Goal: Task Accomplishment & Management: Manage account settings

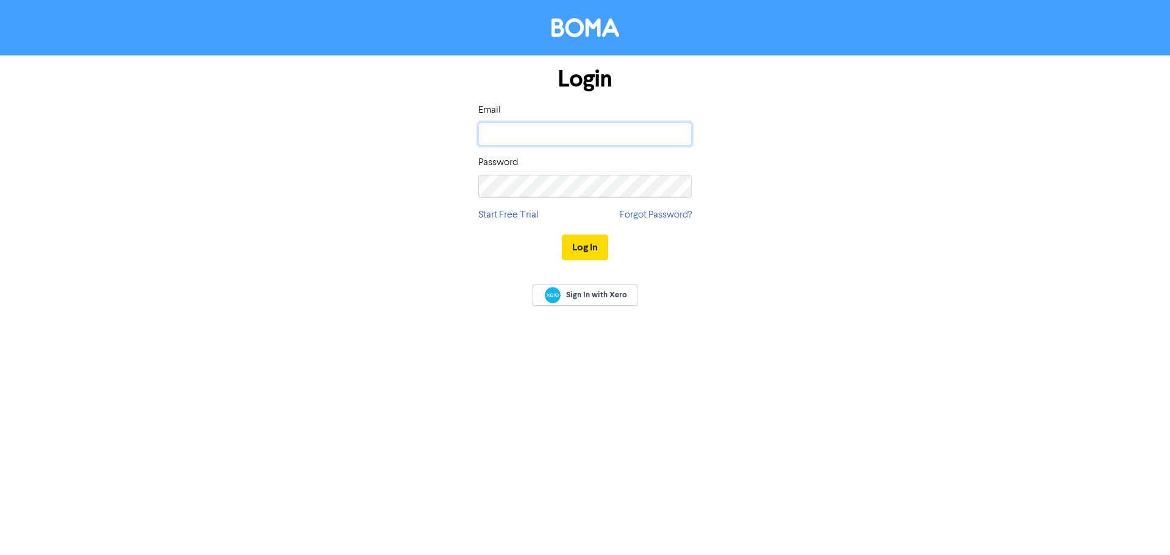
type input "[EMAIL_ADDRESS][DOMAIN_NAME]"
click at [569, 244] on button "Log In" at bounding box center [585, 248] width 46 height 26
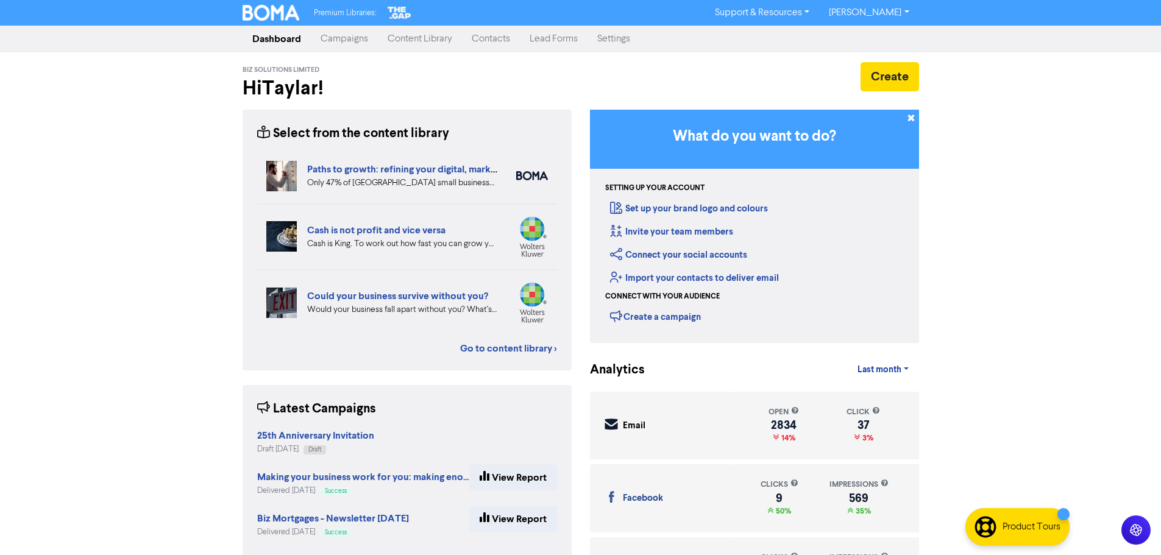
click at [626, 40] on link "Settings" at bounding box center [613, 39] width 52 height 24
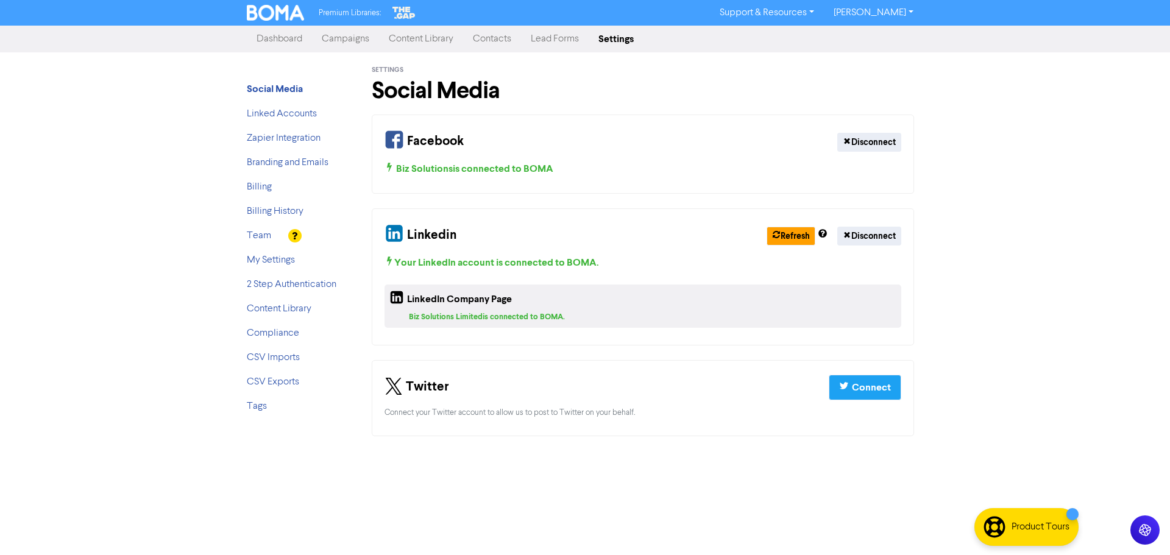
click at [255, 242] on li "Team" at bounding box center [295, 236] width 97 height 15
click at [255, 238] on link "Team" at bounding box center [259, 236] width 24 height 10
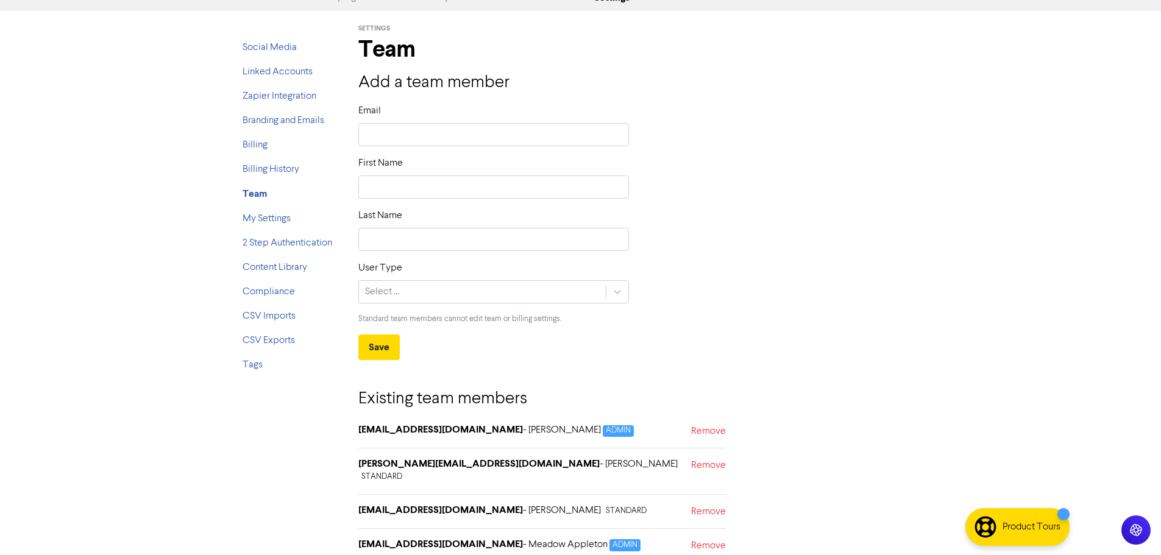
scroll to position [79, 0]
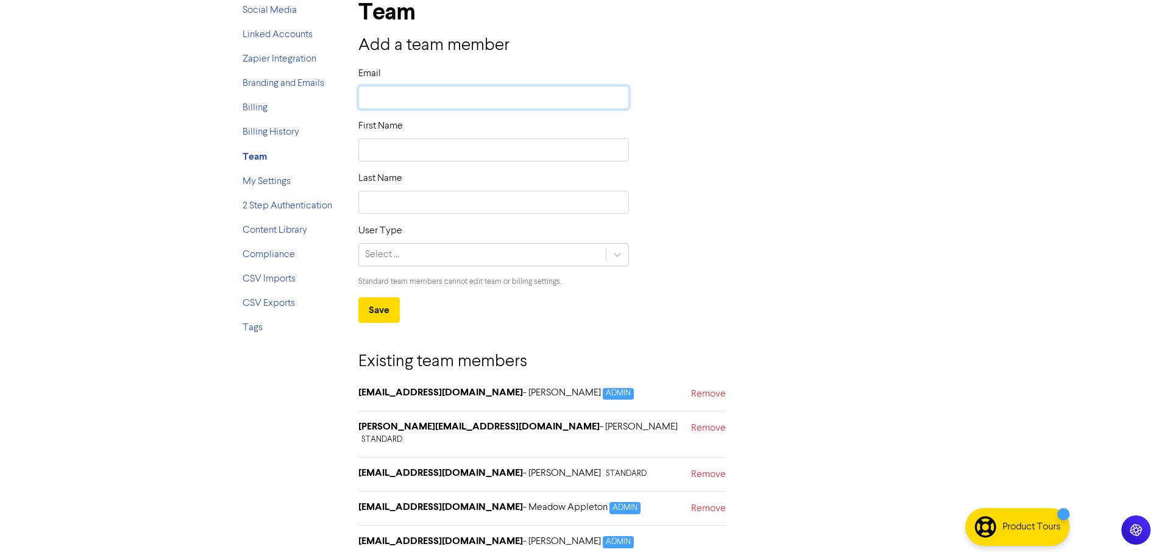
click at [415, 101] on input "text" at bounding box center [493, 97] width 271 height 23
type input "[EMAIL_ADDRESS][DOMAIN_NAME]"
drag, startPoint x: 389, startPoint y: 98, endPoint x: 316, endPoint y: 93, distance: 72.7
click at [316, 93] on div "Social Media Linked Accounts Zapier Integration Branding and Emails Billing Bil…" at bounding box center [580, 272] width 695 height 596
type input "e@[DOMAIN_NAME]"
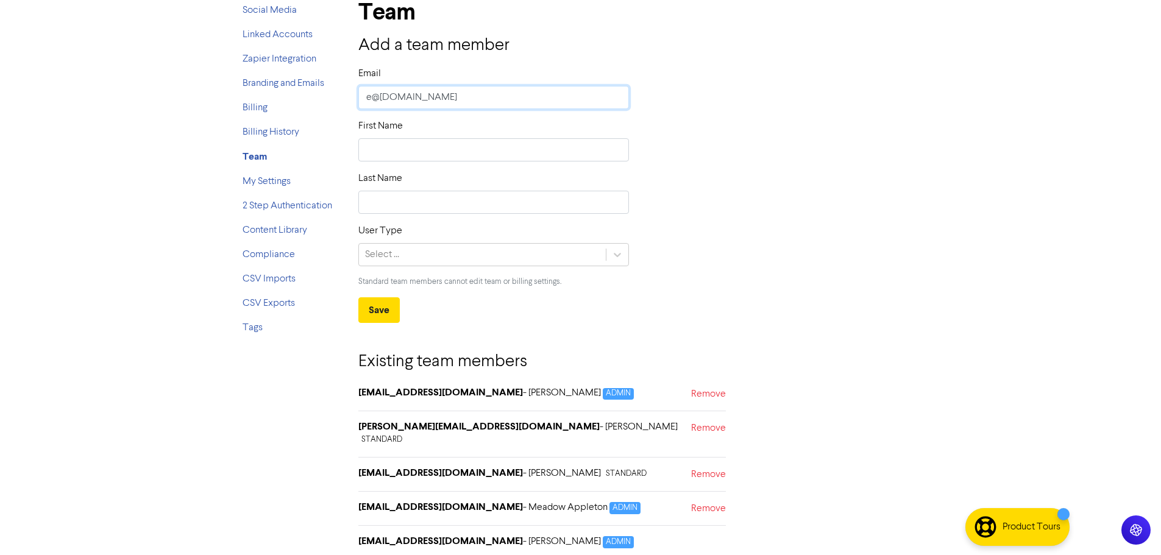
type input "[EMAIL_ADDRESS][DOMAIN_NAME]"
type input "[PERSON_NAME][EMAIL_ADDRESS][DOMAIN_NAME]"
drag, startPoint x: 417, startPoint y: 146, endPoint x: 427, endPoint y: 143, distance: 11.0
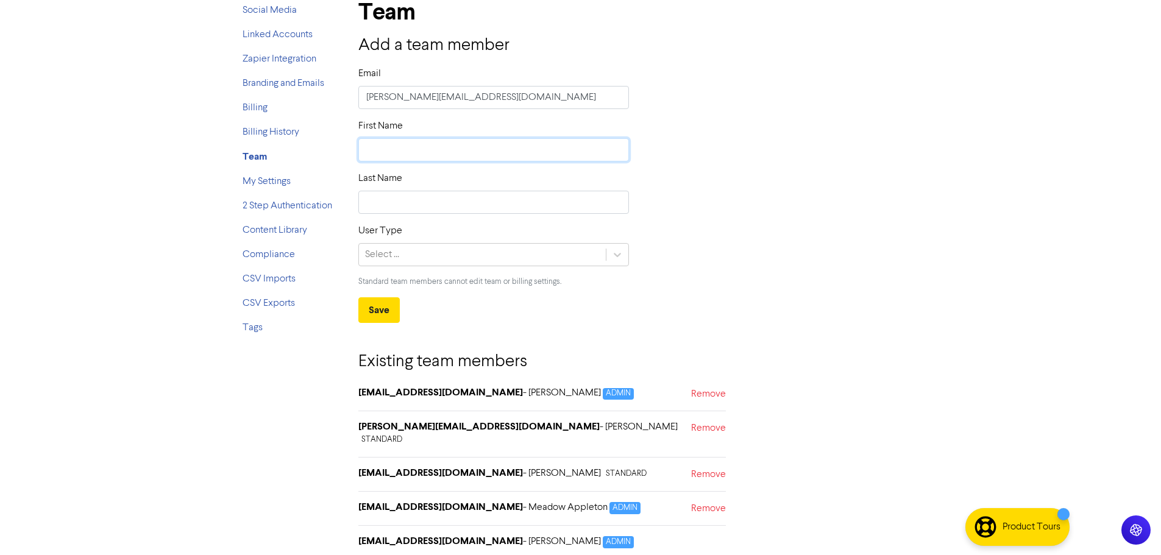
click at [417, 146] on input "text" at bounding box center [493, 149] width 271 height 23
type input "E"
type input "El"
type input "Ell"
type input "[PERSON_NAME]"
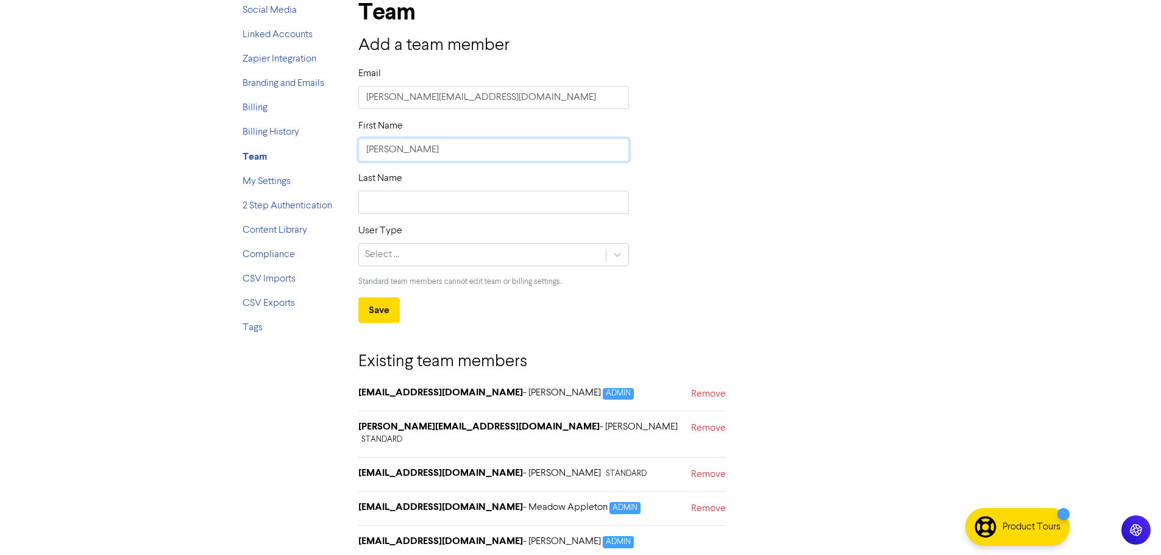
type input "[PERSON_NAME]"
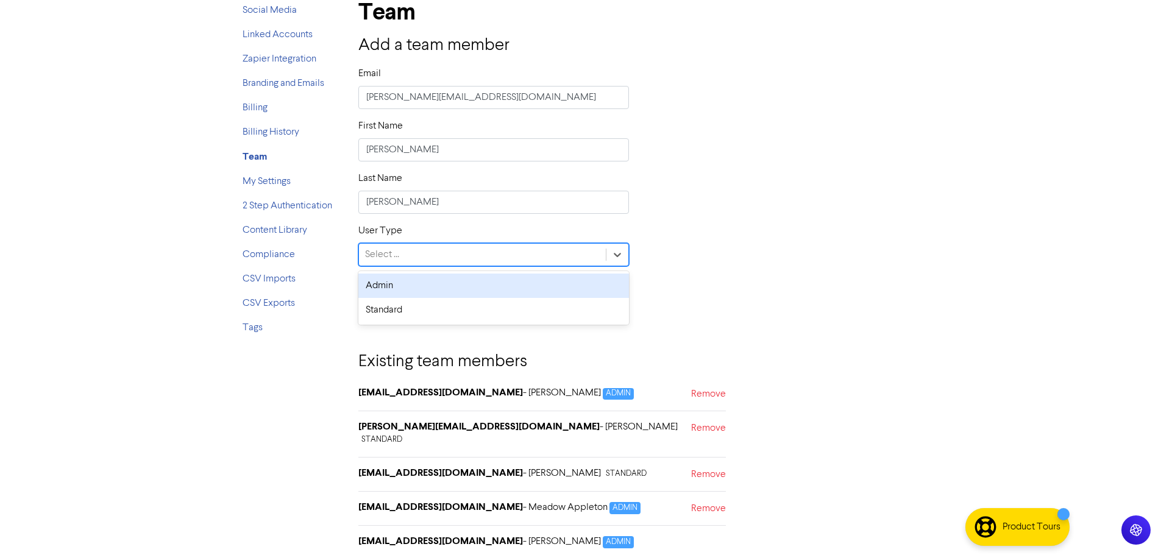
click at [597, 248] on div "Select ..." at bounding box center [482, 255] width 247 height 22
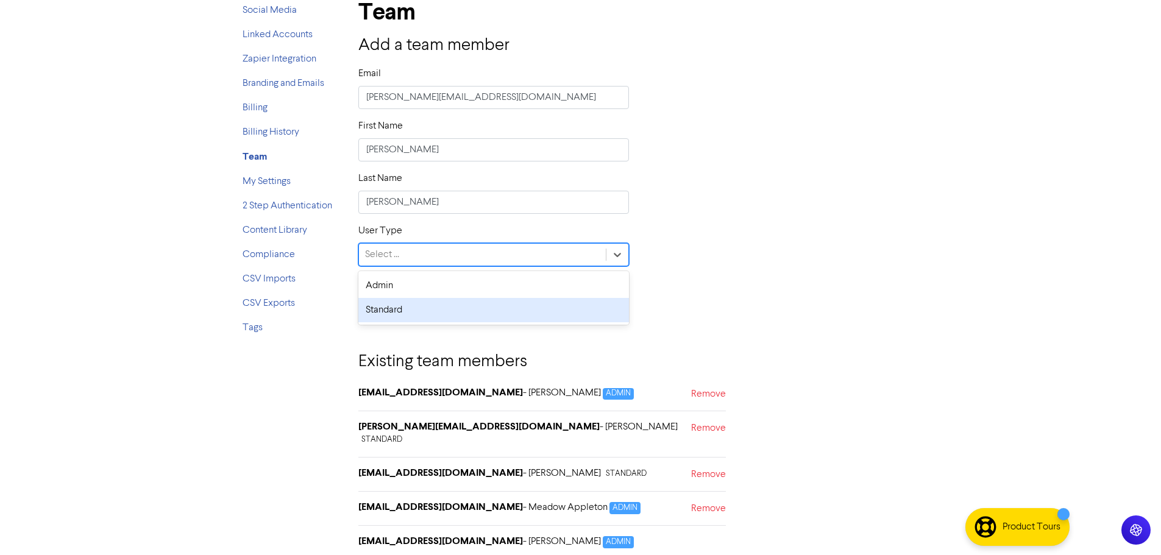
click at [491, 322] on div "Admin Standard" at bounding box center [493, 298] width 271 height 54
click at [395, 303] on div "Standard" at bounding box center [493, 310] width 271 height 24
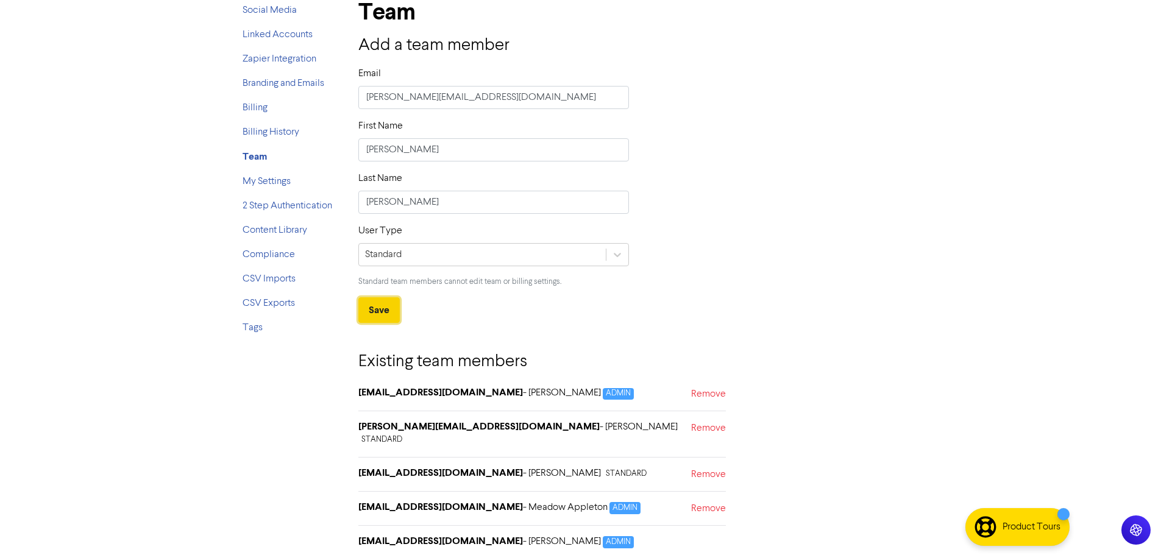
click at [381, 312] on button "Save" at bounding box center [378, 310] width 41 height 26
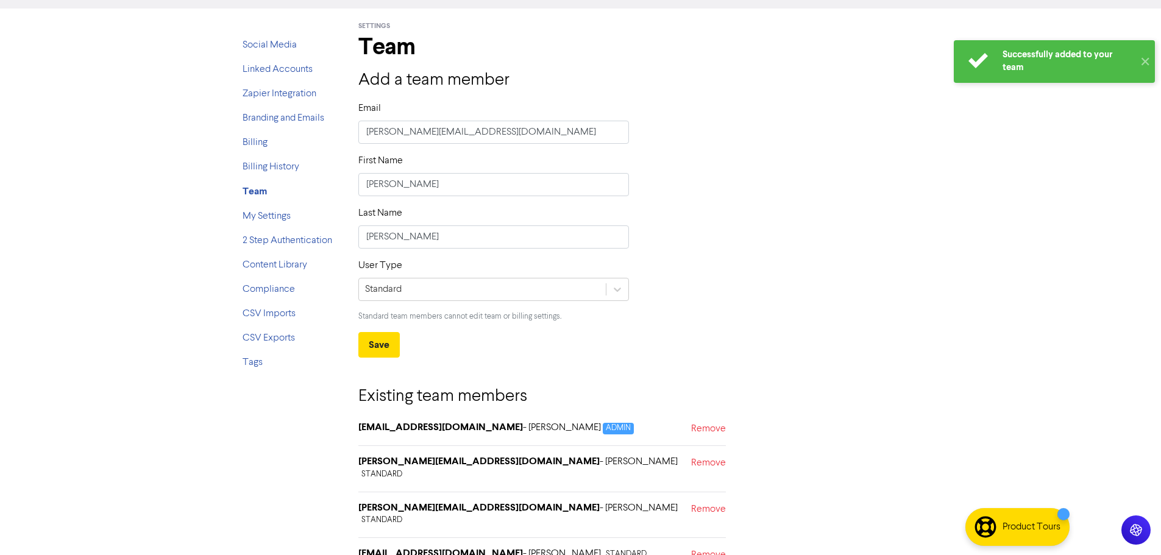
scroll to position [0, 0]
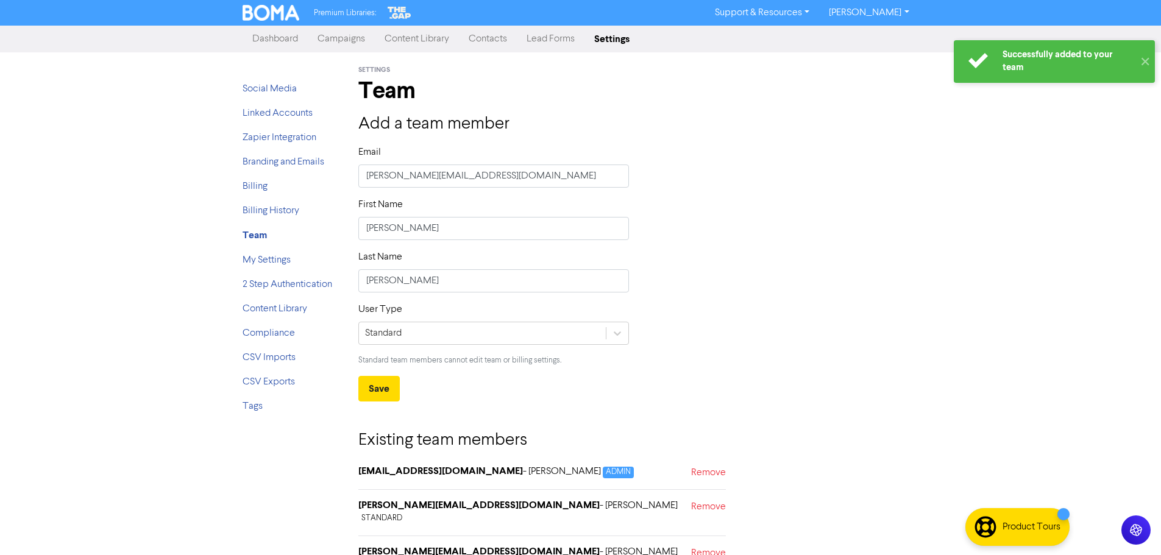
drag, startPoint x: 291, startPoint y: 37, endPoint x: 573, endPoint y: 23, distance: 283.1
click at [291, 37] on link "Dashboard" at bounding box center [275, 39] width 65 height 24
